Goal: Information Seeking & Learning: Learn about a topic

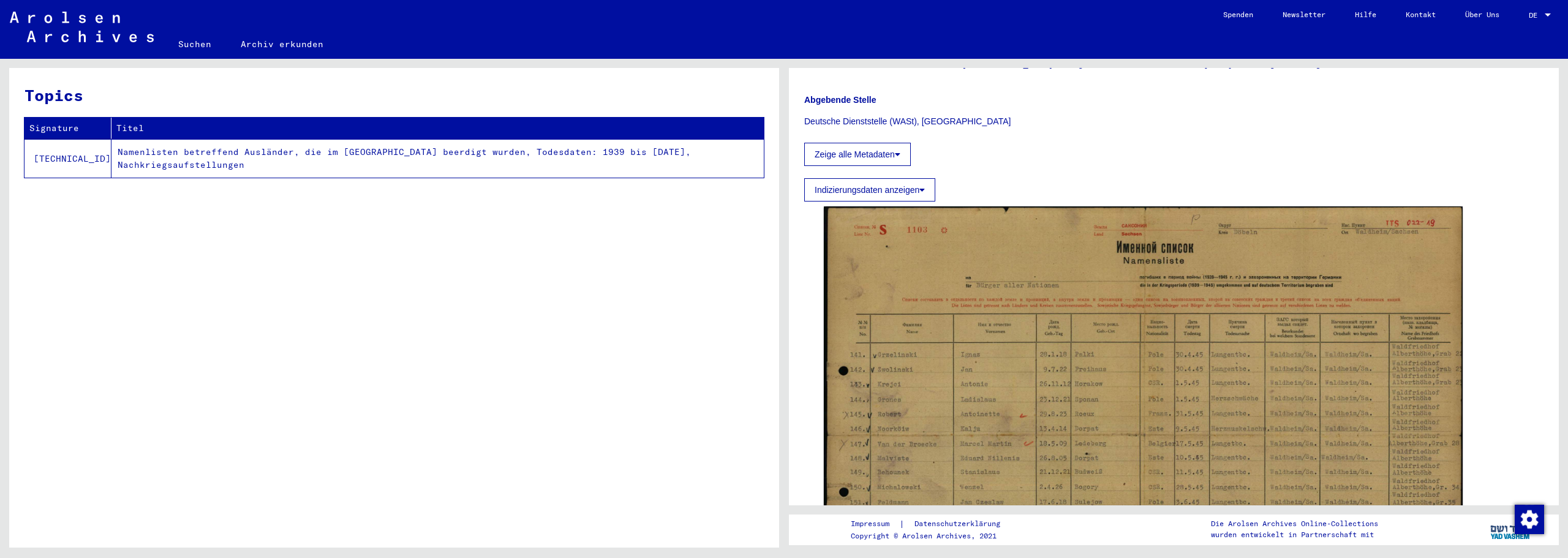
scroll to position [408, 0]
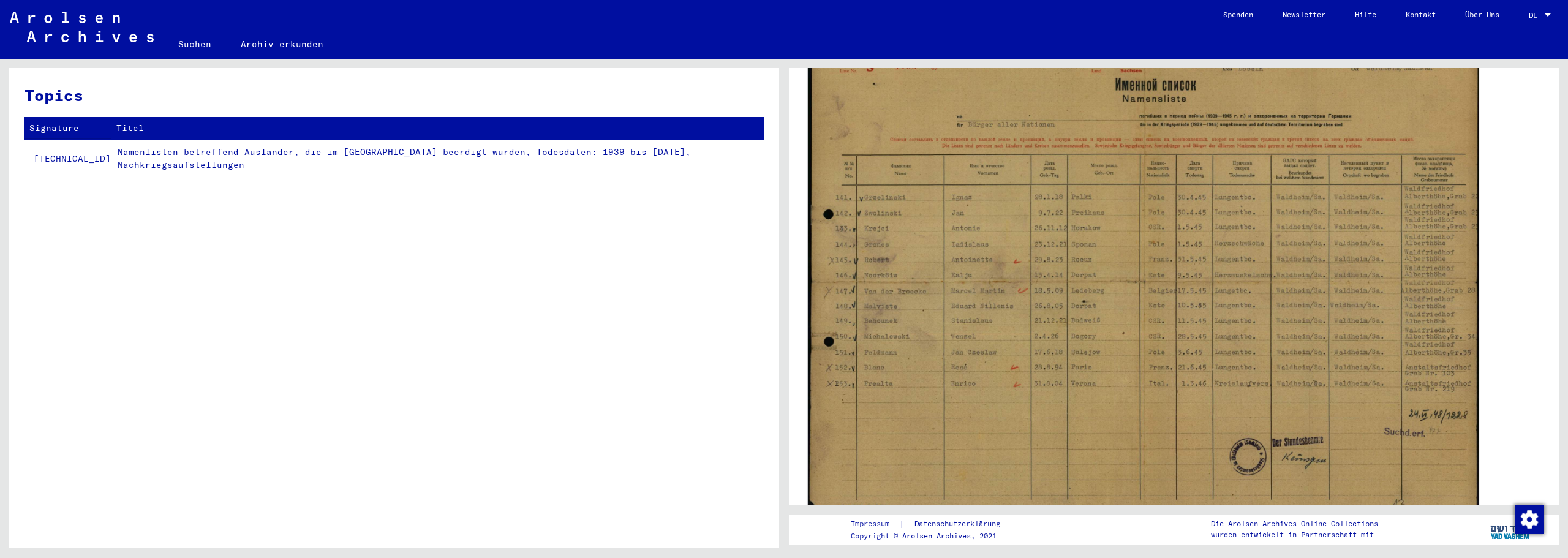
click at [949, 296] on img at bounding box center [1143, 279] width 671 height 475
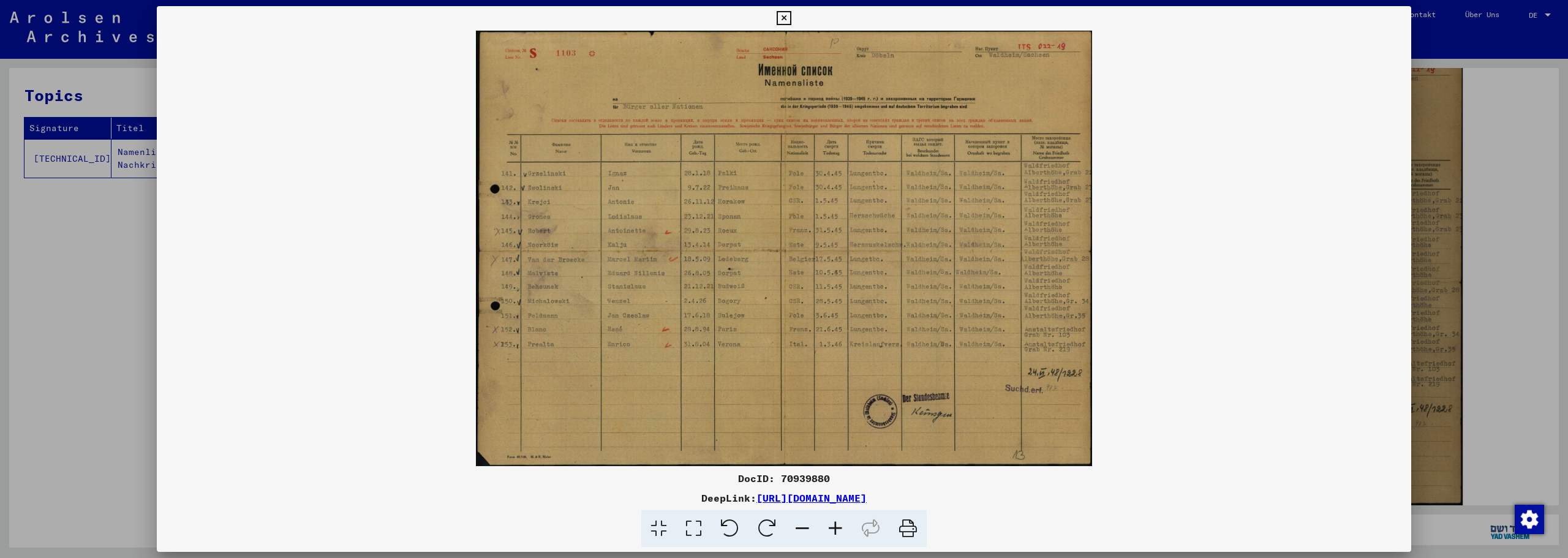
click at [840, 531] on icon at bounding box center [835, 529] width 33 height 38
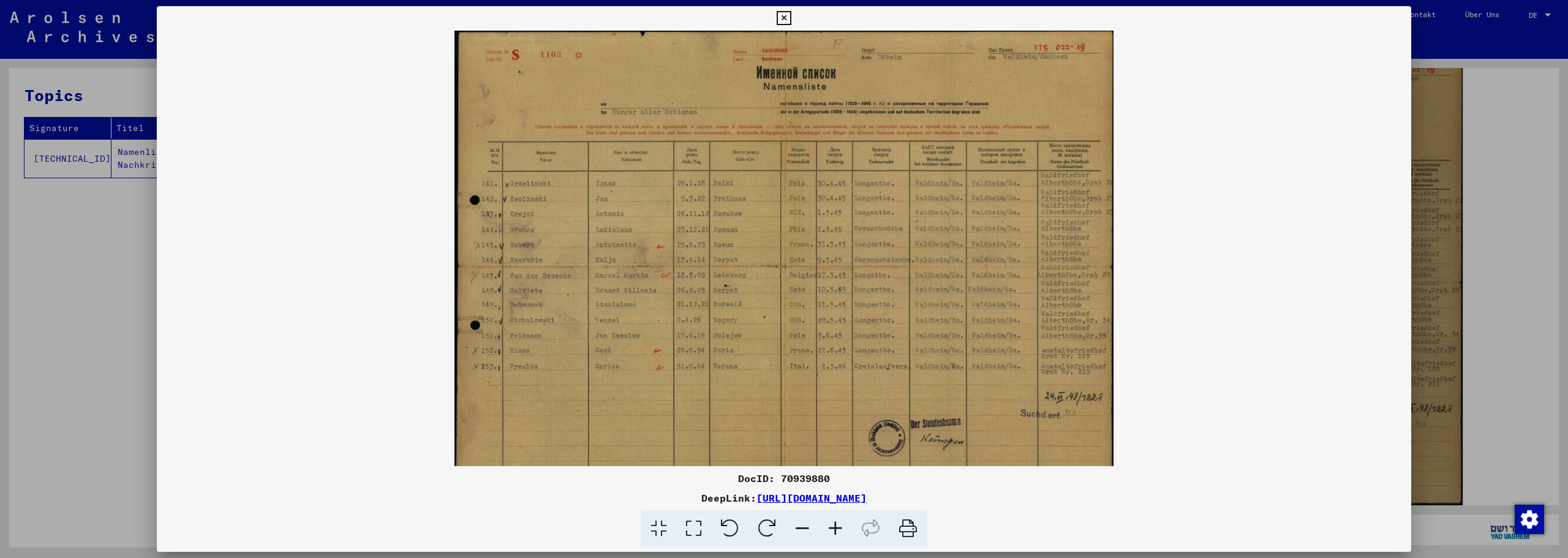
click at [838, 532] on icon at bounding box center [835, 529] width 33 height 38
click at [837, 532] on icon at bounding box center [835, 529] width 33 height 38
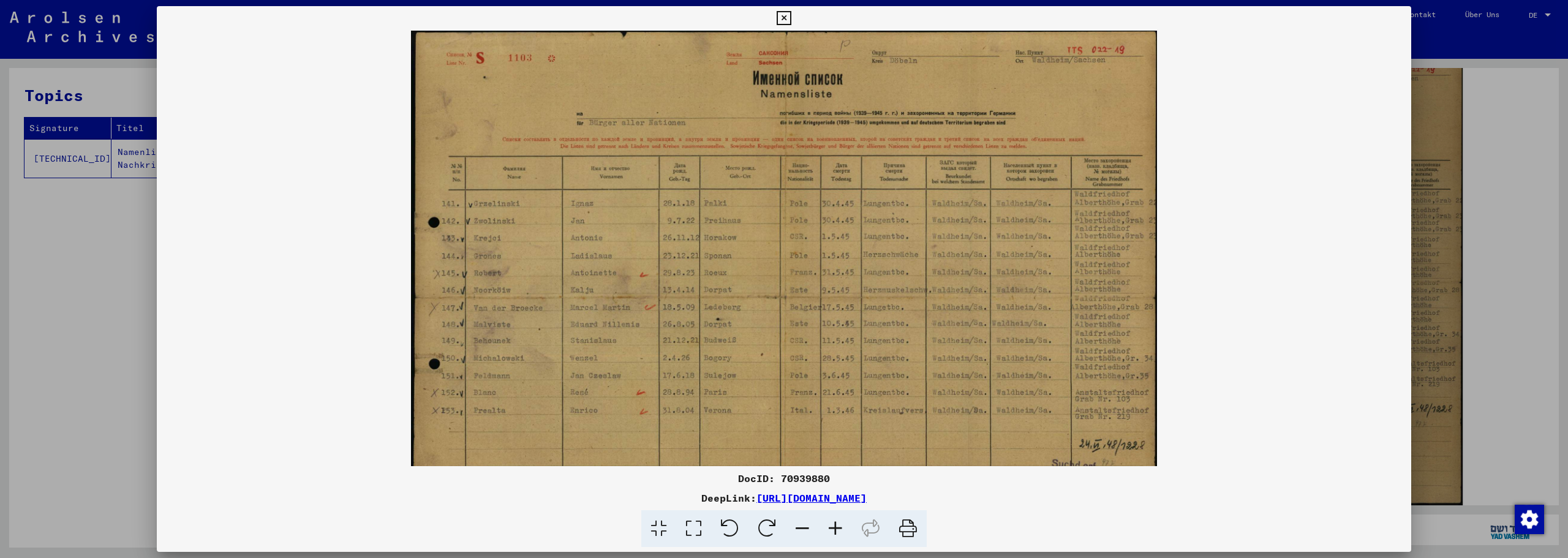
click at [836, 533] on icon at bounding box center [835, 529] width 33 height 38
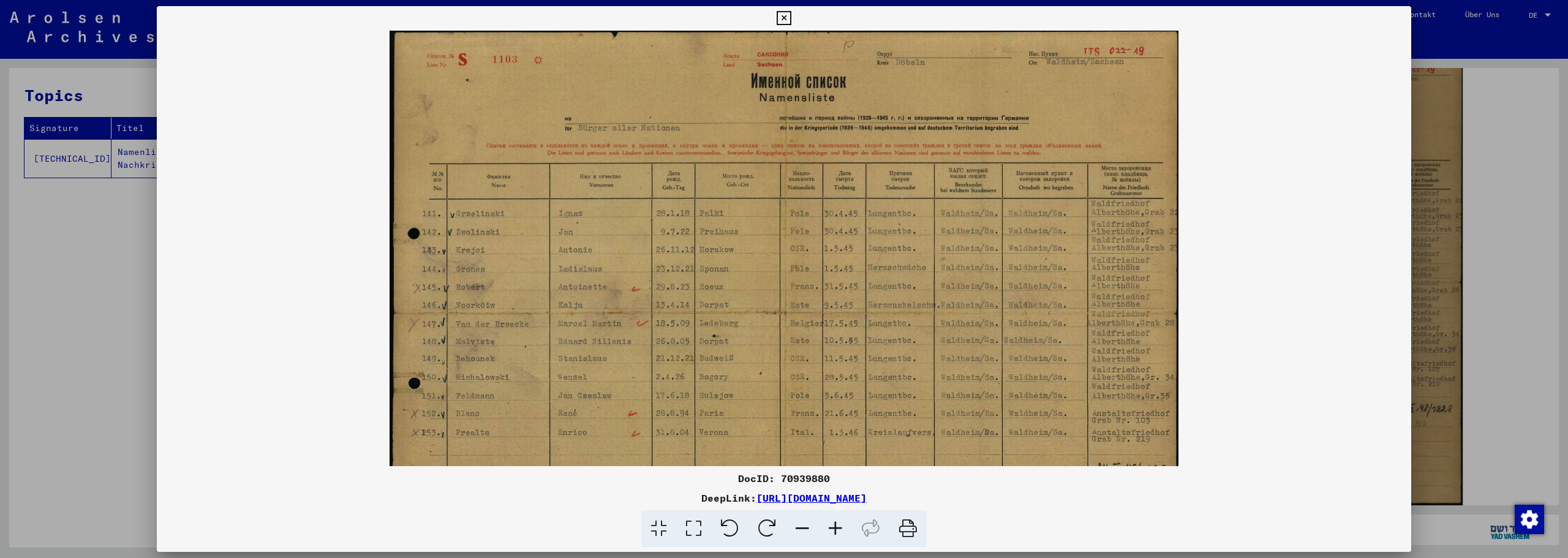
click at [836, 533] on icon at bounding box center [835, 529] width 33 height 38
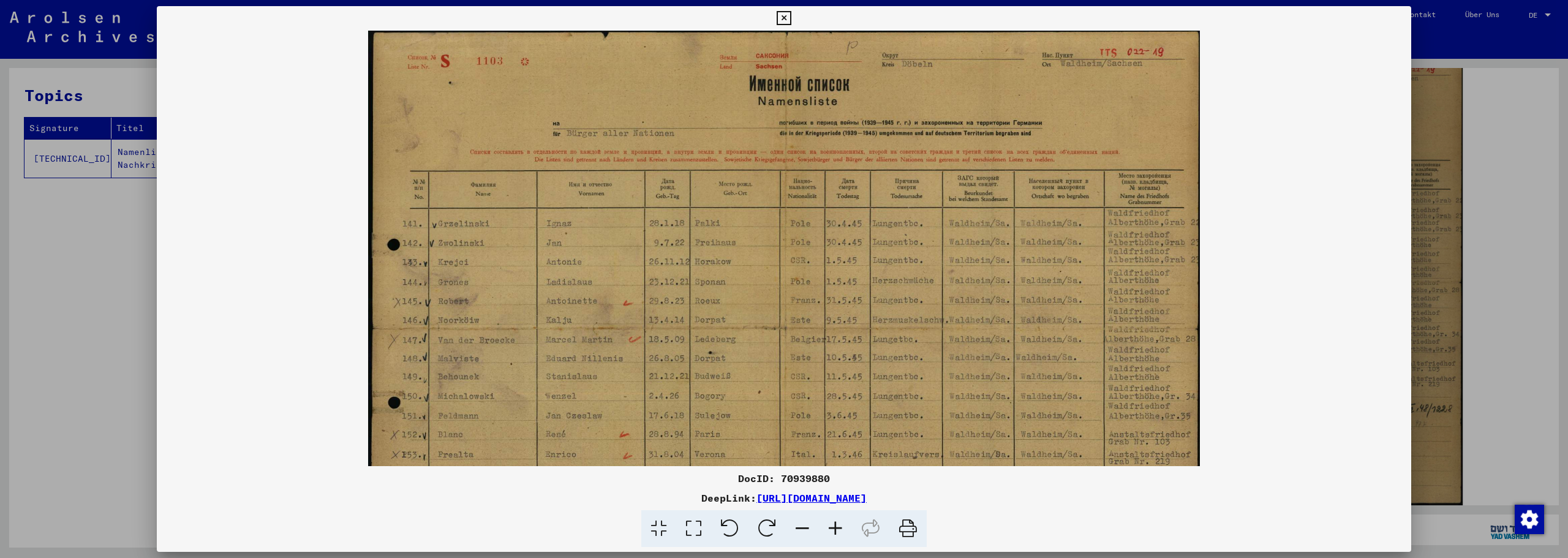
click at [836, 533] on icon at bounding box center [835, 529] width 33 height 38
click at [835, 534] on icon at bounding box center [835, 529] width 33 height 38
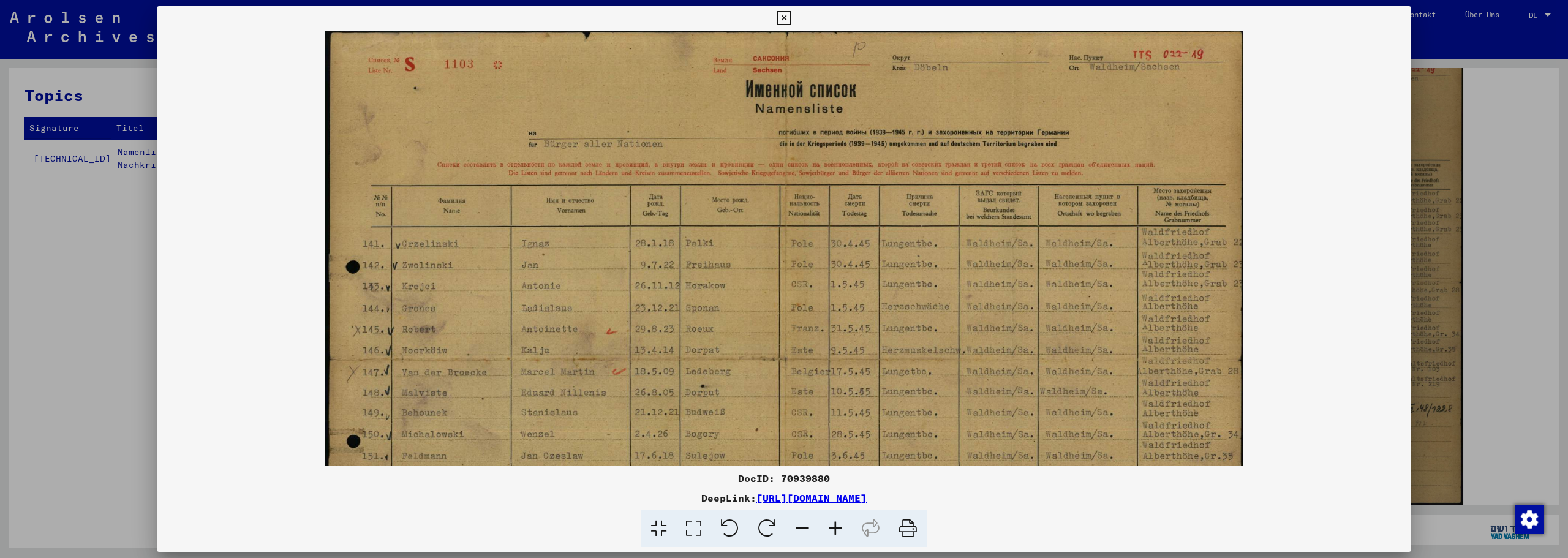
click at [835, 534] on icon at bounding box center [835, 529] width 33 height 38
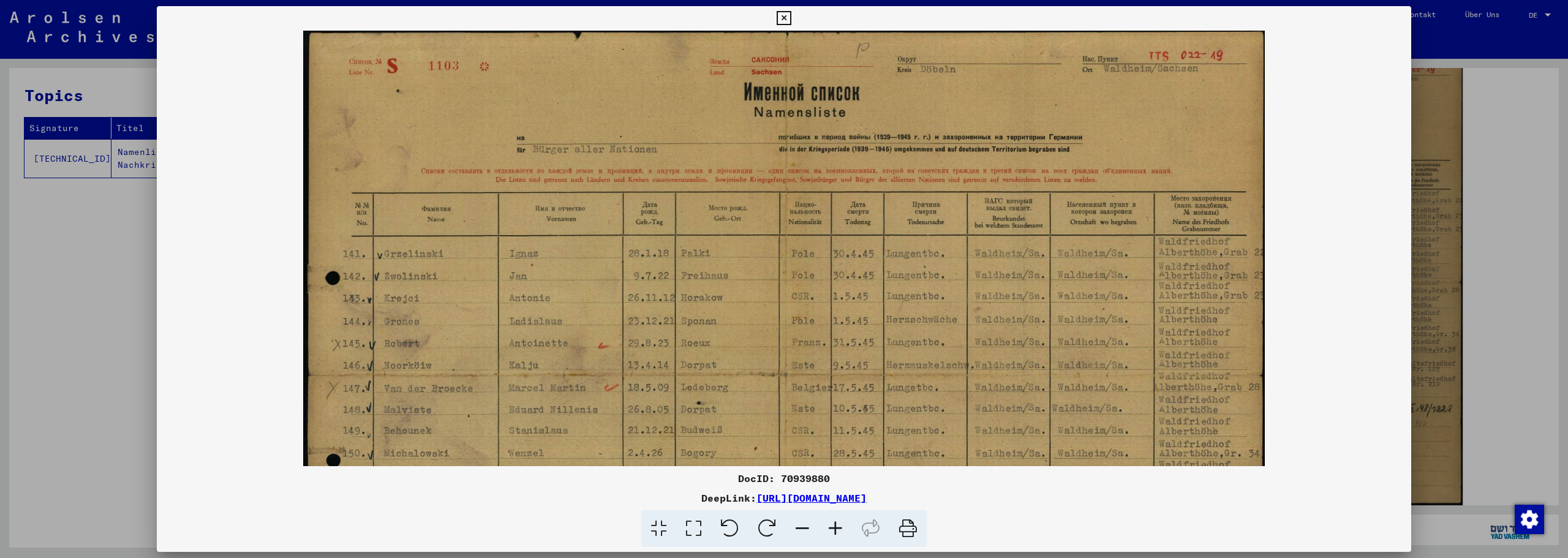
click at [834, 534] on icon at bounding box center [835, 529] width 33 height 38
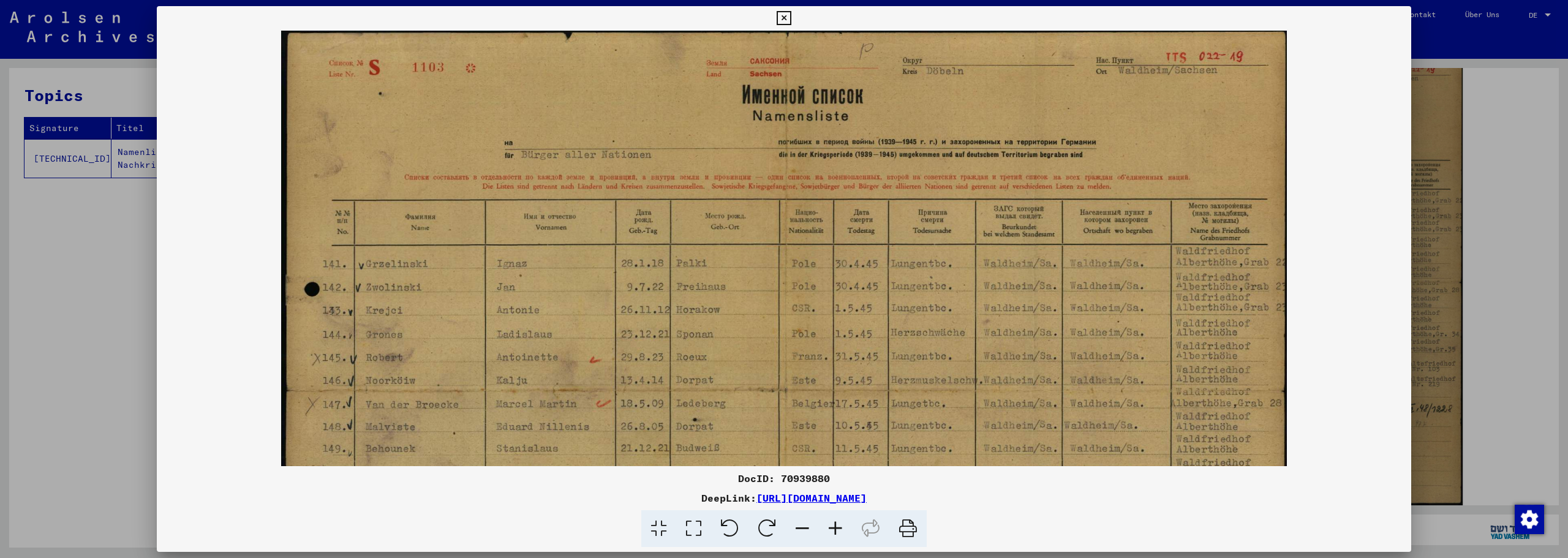
click at [834, 534] on icon at bounding box center [835, 529] width 33 height 38
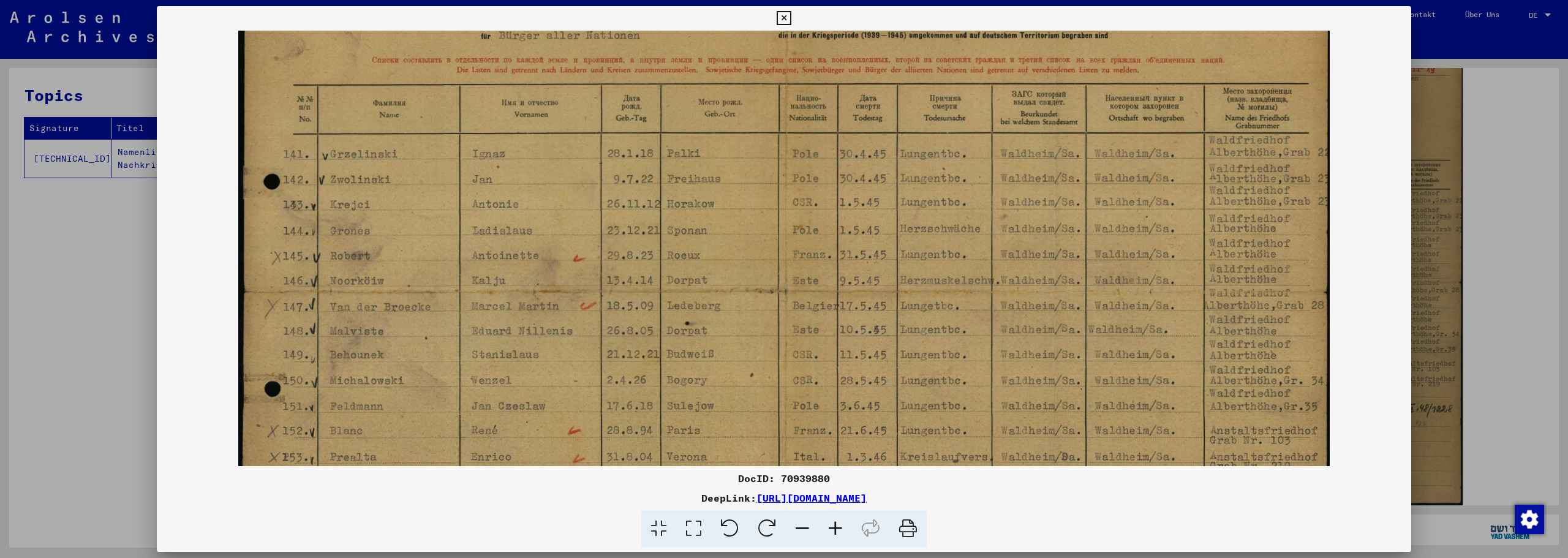
drag, startPoint x: 767, startPoint y: 413, endPoint x: 768, endPoint y: 283, distance: 130.0
click at [768, 283] on img at bounding box center [785, 287] width 1092 height 772
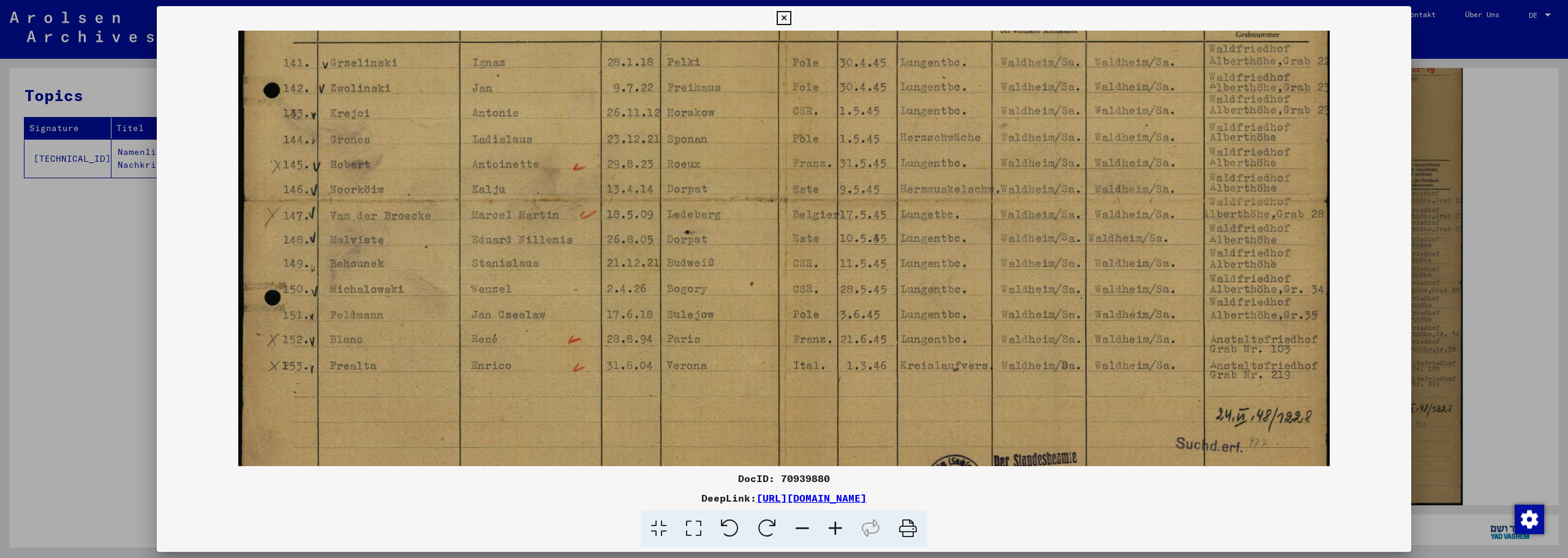
scroll to position [223, 0]
drag, startPoint x: 799, startPoint y: 326, endPoint x: 790, endPoint y: 262, distance: 64.6
click at [790, 263] on img at bounding box center [785, 194] width 1092 height 772
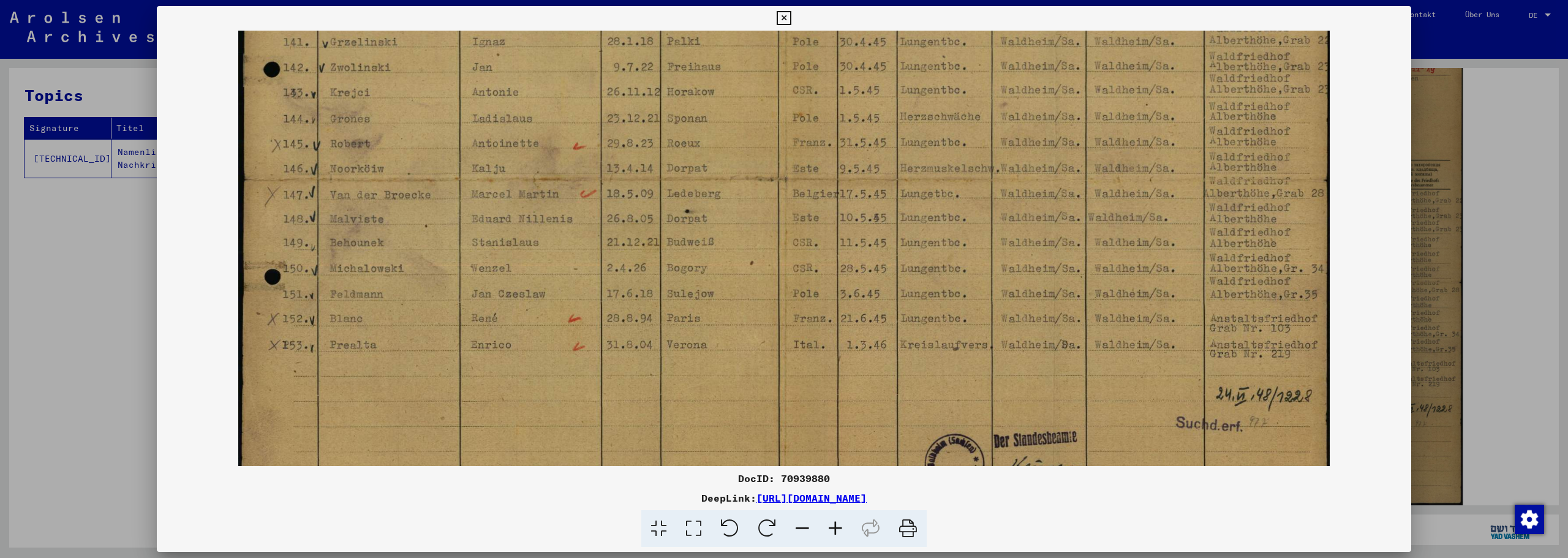
scroll to position [243, 0]
drag, startPoint x: 796, startPoint y: 292, endPoint x: 795, endPoint y: 272, distance: 20.0
click at [795, 272] on img at bounding box center [785, 174] width 1092 height 772
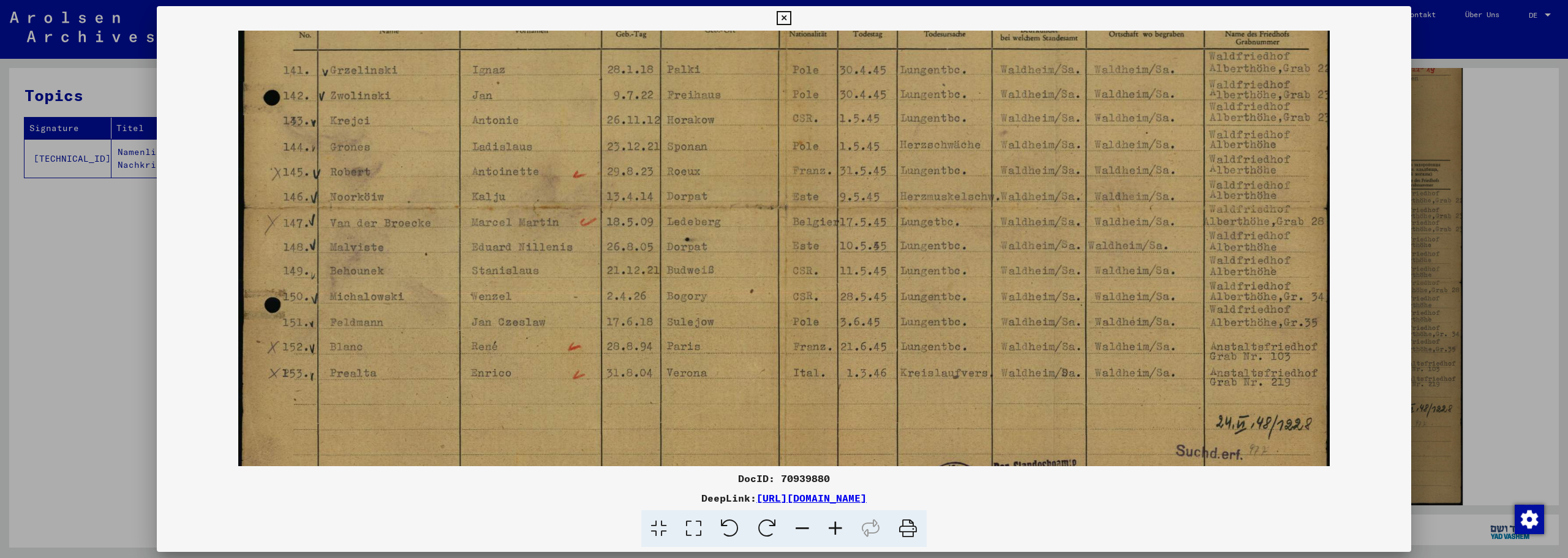
scroll to position [212, 0]
drag, startPoint x: 721, startPoint y: 266, endPoint x: 722, endPoint y: 297, distance: 31.0
click at [722, 297] on img at bounding box center [785, 205] width 1092 height 772
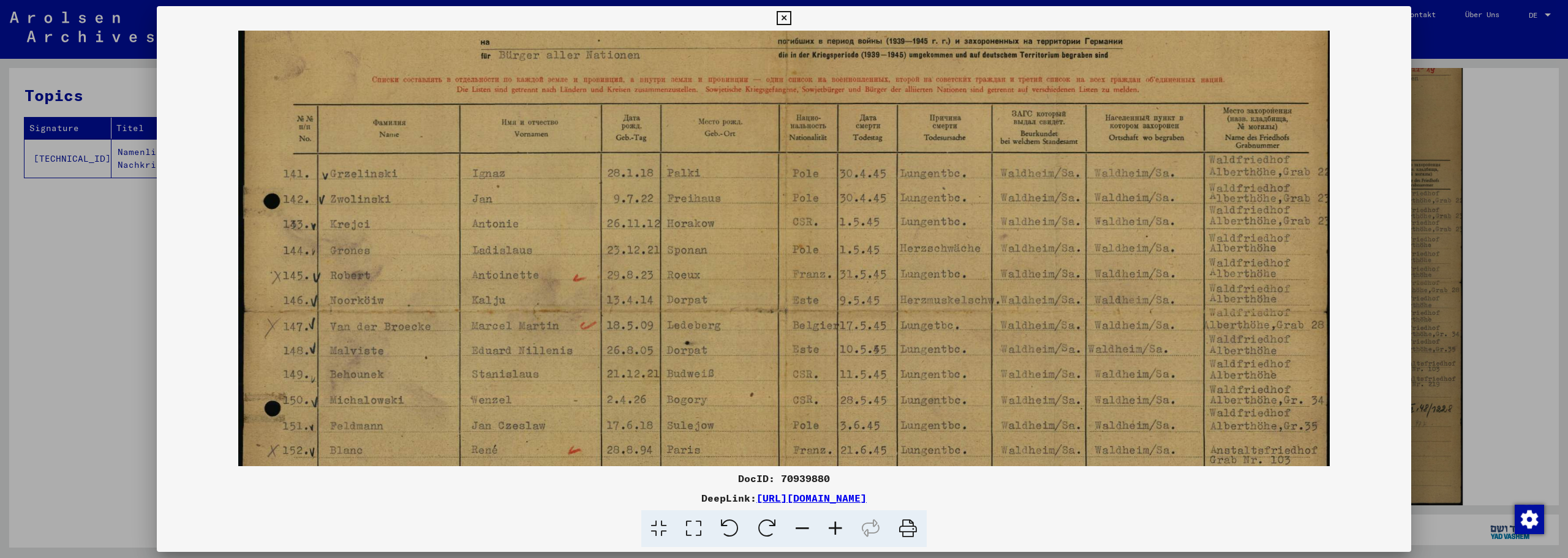
scroll to position [159, 0]
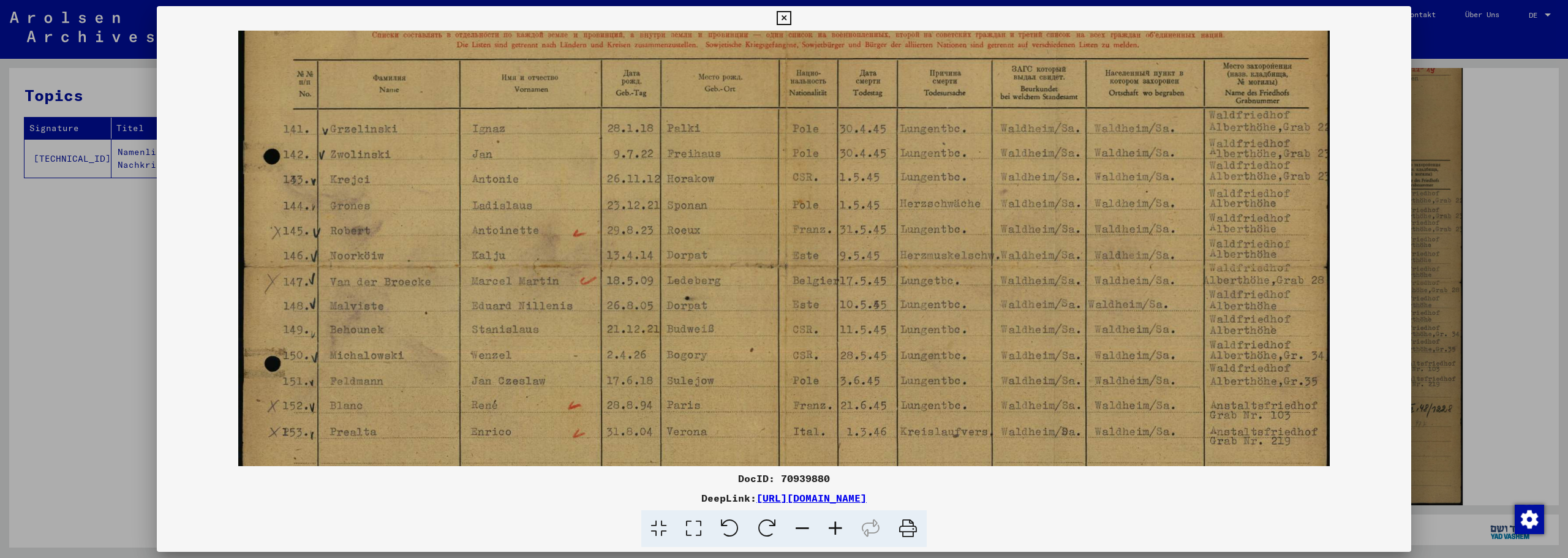
drag, startPoint x: 982, startPoint y: 235, endPoint x: 998, endPoint y: 264, distance: 33.1
click at [999, 273] on img at bounding box center [785, 262] width 1092 height 772
